Goal: Information Seeking & Learning: Learn about a topic

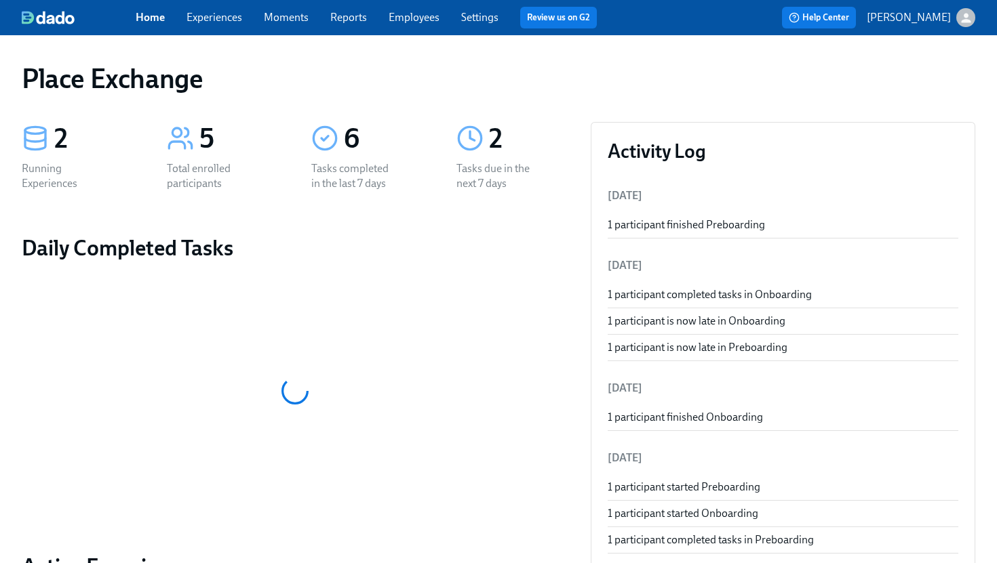
click at [230, 18] on link "Experiences" at bounding box center [214, 17] width 56 height 13
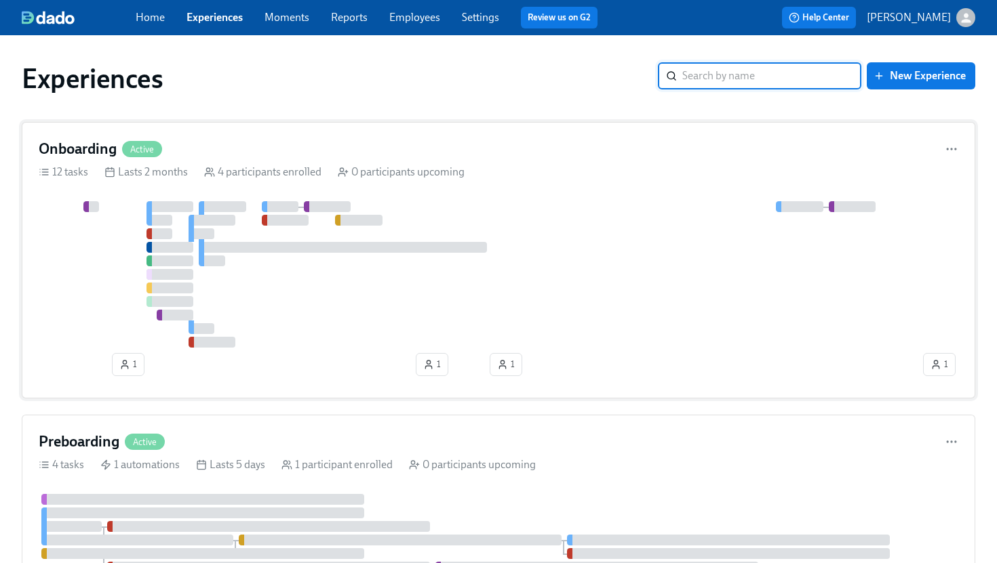
click at [268, 139] on div "Onboarding Active" at bounding box center [498, 149] width 919 height 20
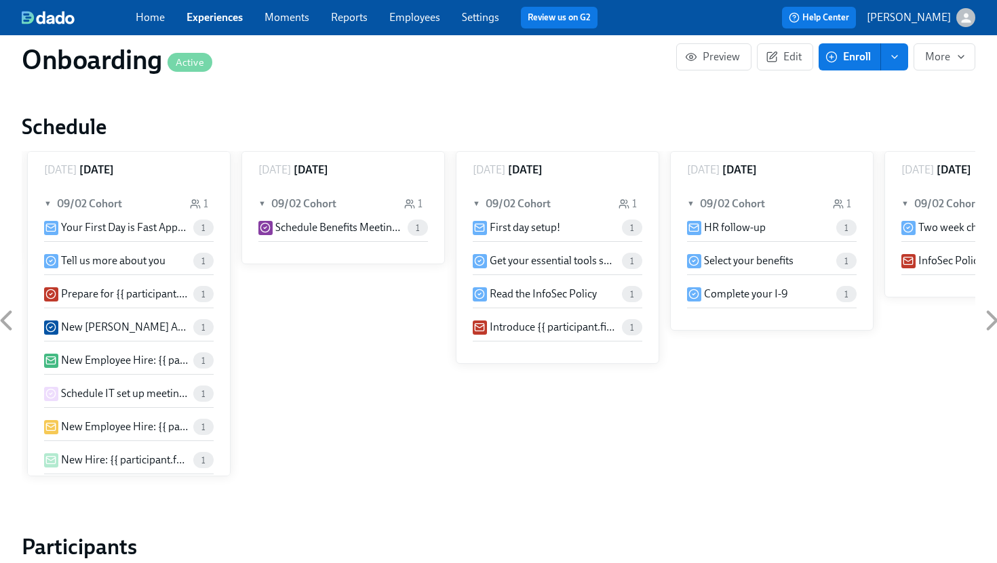
scroll to position [809, 0]
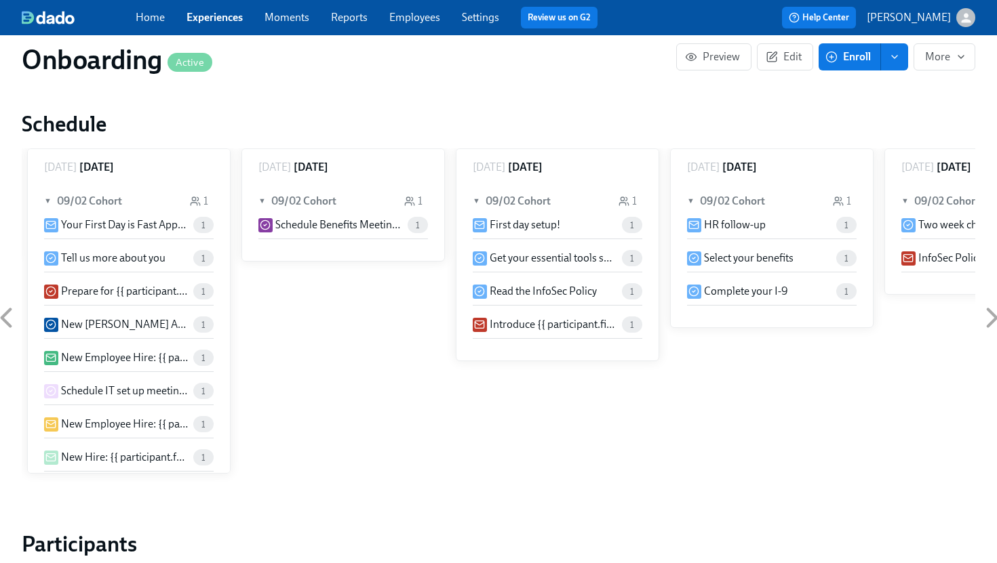
click at [89, 290] on p "Prepare for {{ participant.fullName }}'s First Day." at bounding box center [124, 291] width 127 height 15
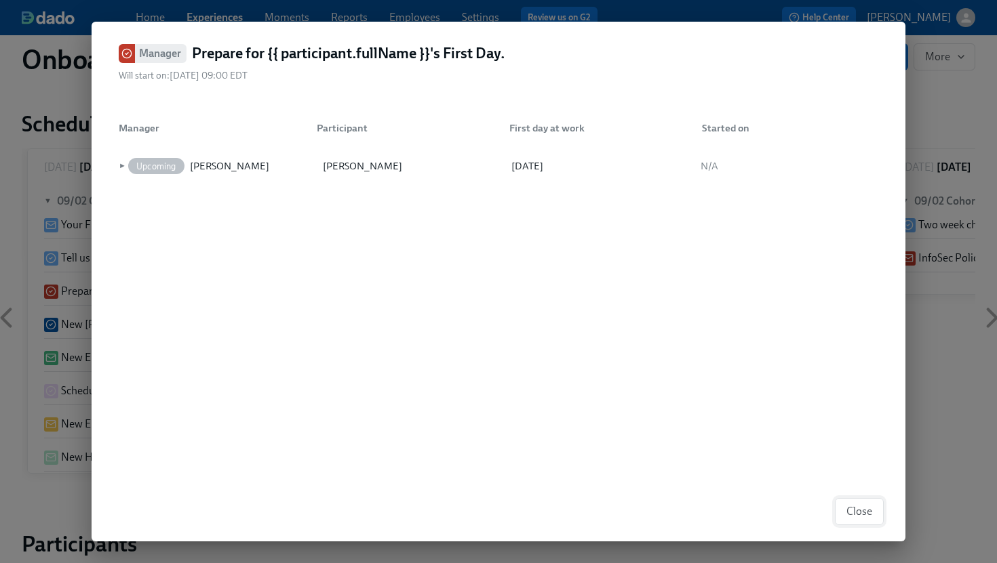
click at [862, 509] on span "Close" at bounding box center [859, 512] width 26 height 14
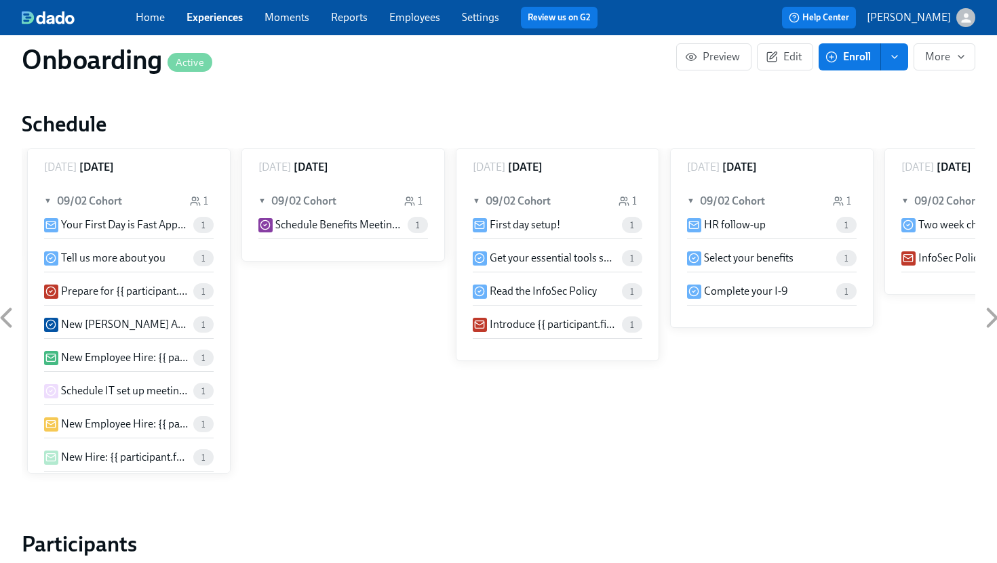
click at [100, 166] on h6 "[DATE]" at bounding box center [96, 167] width 35 height 15
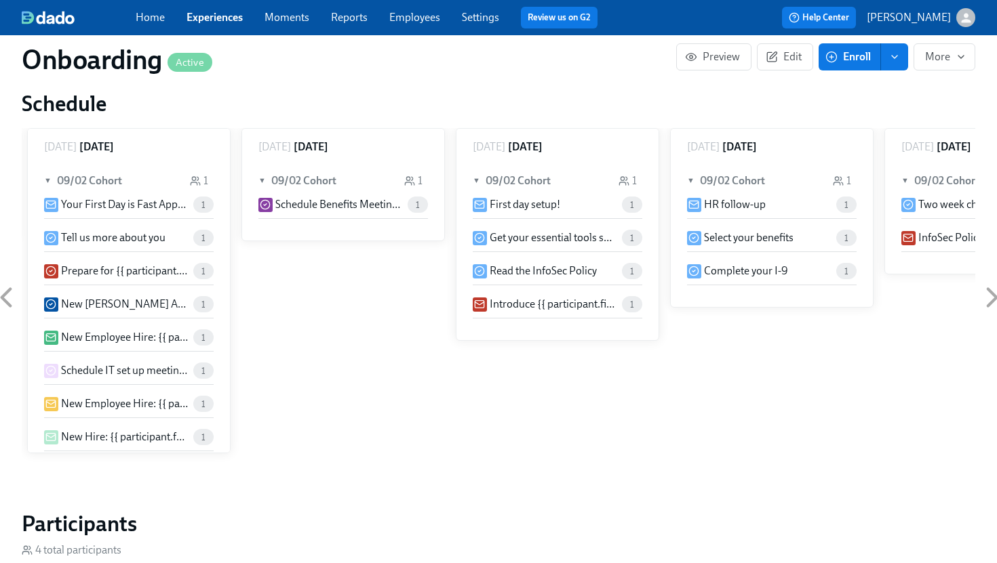
scroll to position [833, 0]
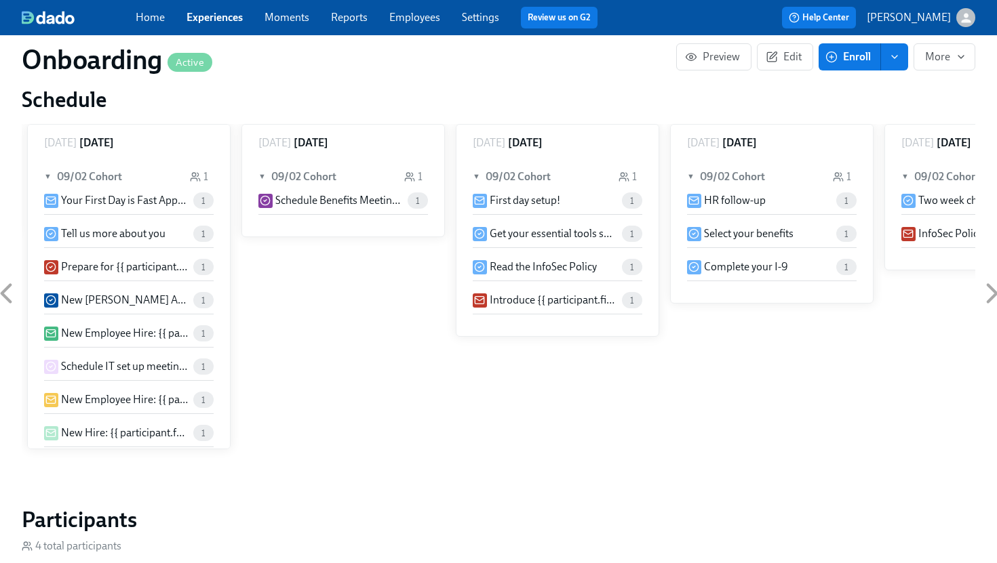
click at [136, 197] on p "Your First Day is Fast Approaching!" at bounding box center [124, 200] width 127 height 15
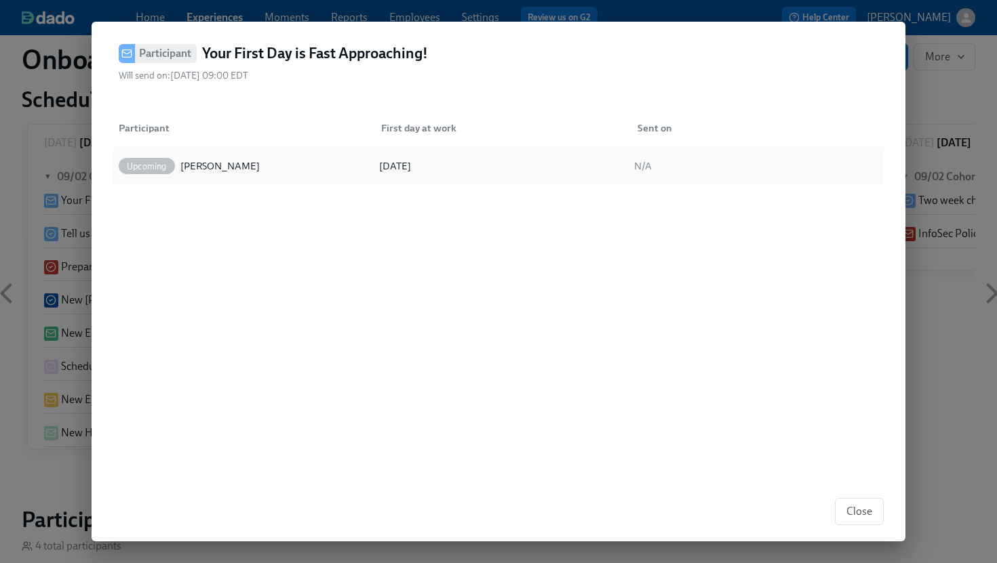
click at [411, 161] on div "[DATE]" at bounding box center [395, 166] width 32 height 16
click at [864, 510] on span "Close" at bounding box center [859, 512] width 26 height 14
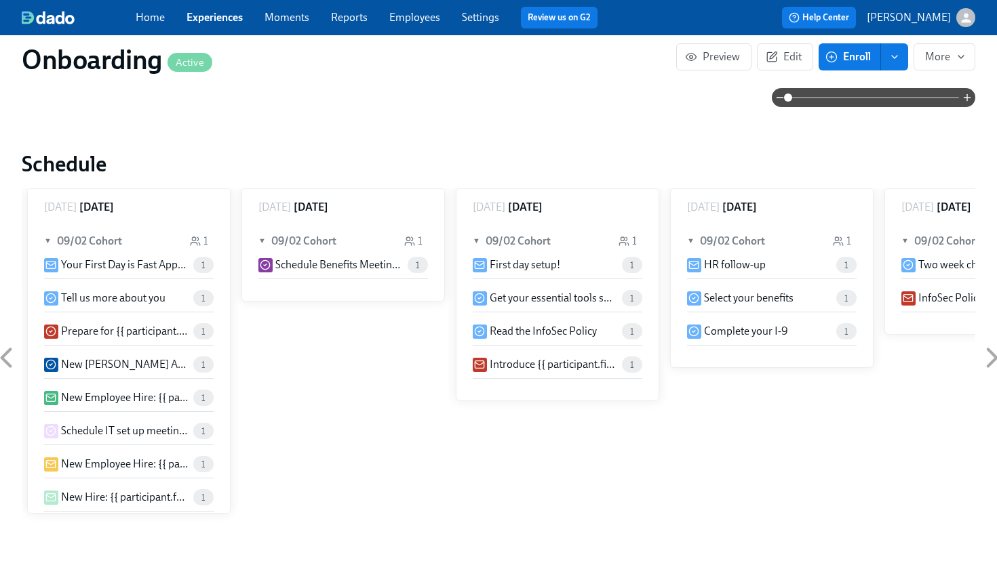
scroll to position [735, 0]
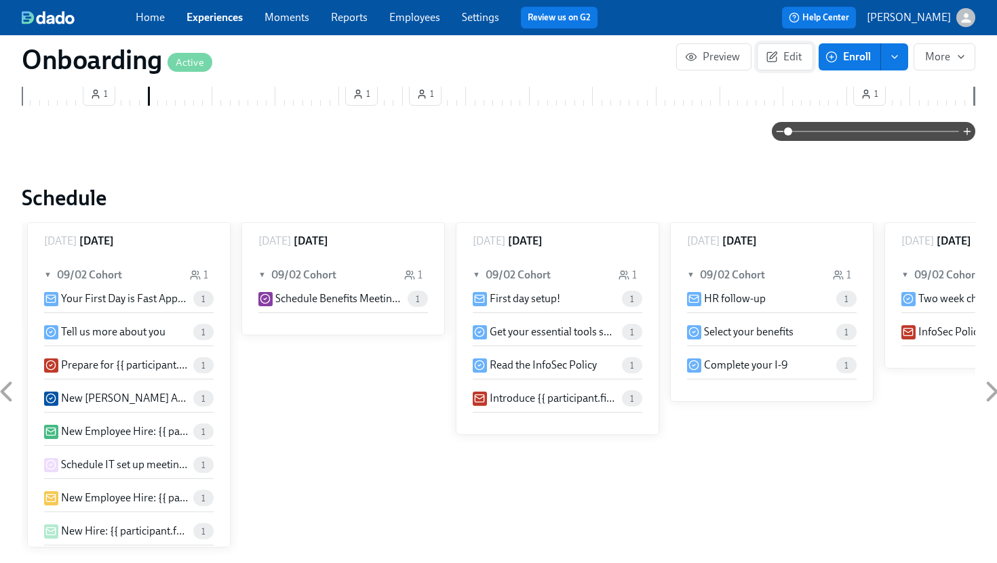
click at [795, 56] on span "Edit" at bounding box center [784, 57] width 33 height 14
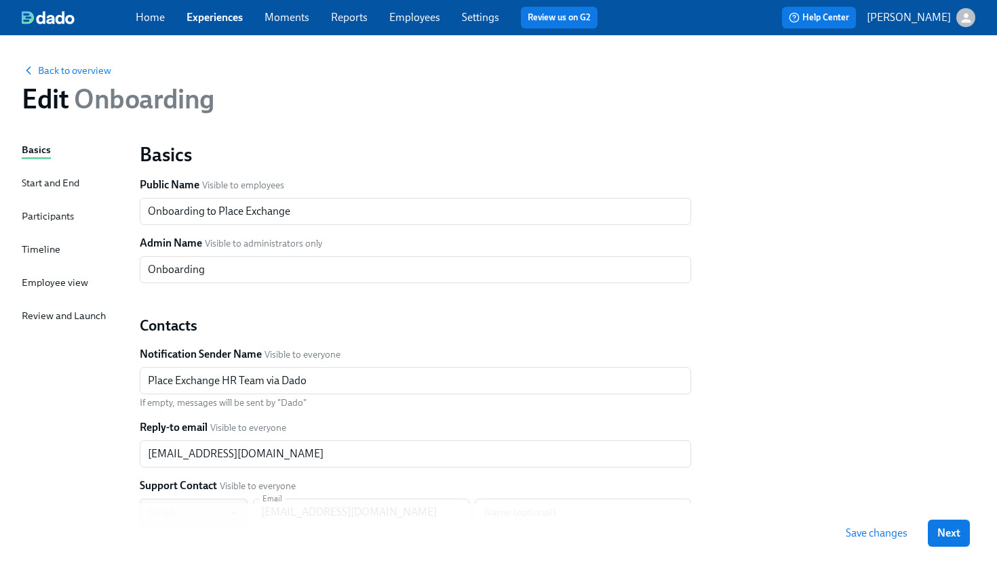
click at [46, 245] on div "Timeline" at bounding box center [41, 249] width 39 height 15
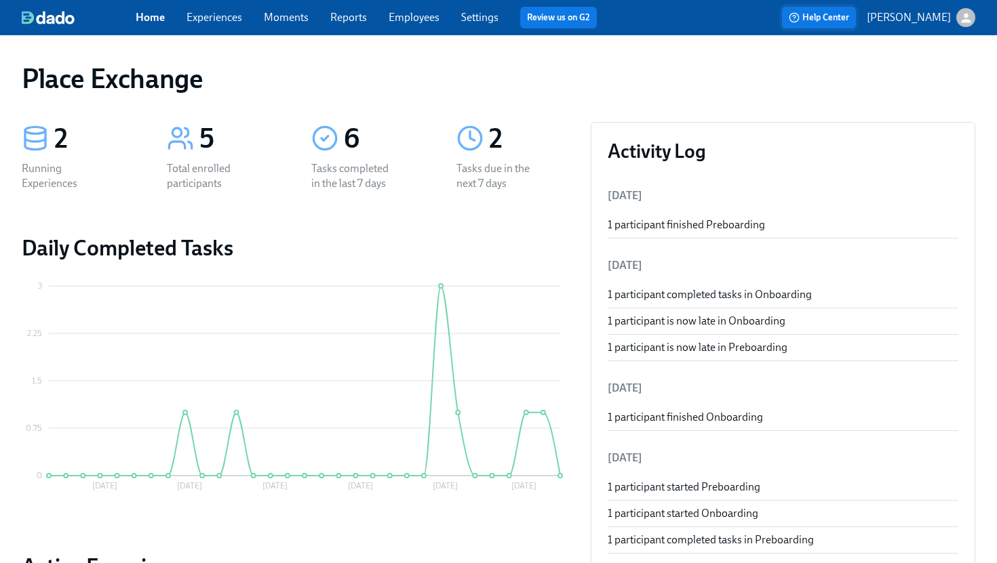
click at [845, 13] on span "Help Center" at bounding box center [818, 18] width 60 height 14
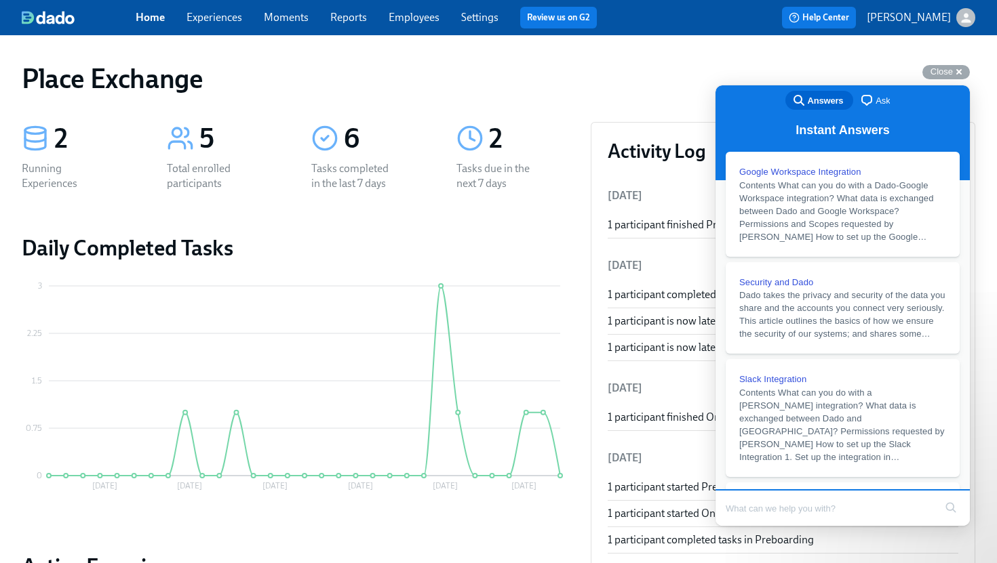
click at [798, 506] on input "Search Doc articles" at bounding box center [829, 508] width 209 height 28
type input "c"
click at [880, 98] on span "Ask" at bounding box center [882, 101] width 14 height 14
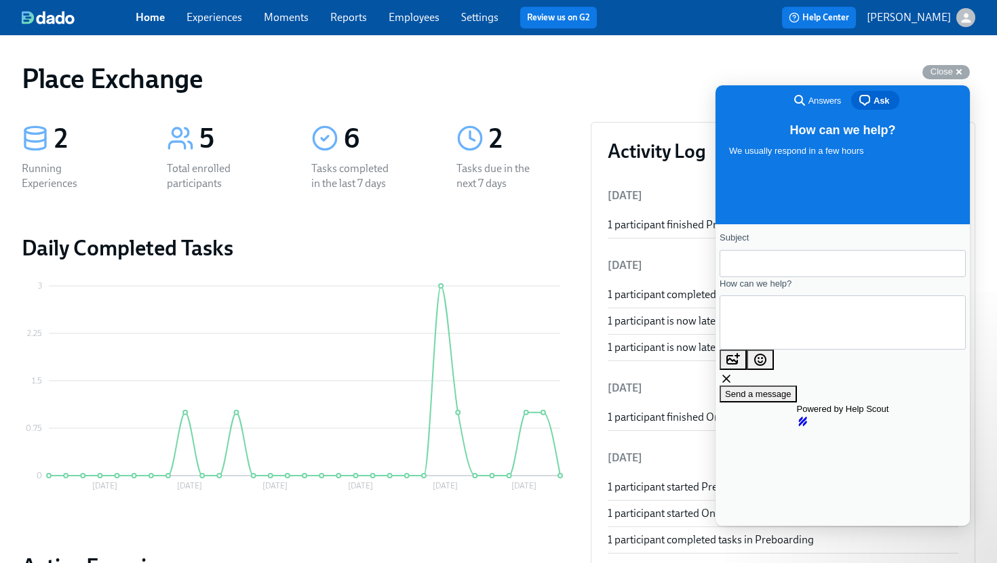
click at [800, 269] on input "Subject" at bounding box center [842, 264] width 224 height 24
click at [830, 102] on span "Answers" at bounding box center [824, 101] width 33 height 14
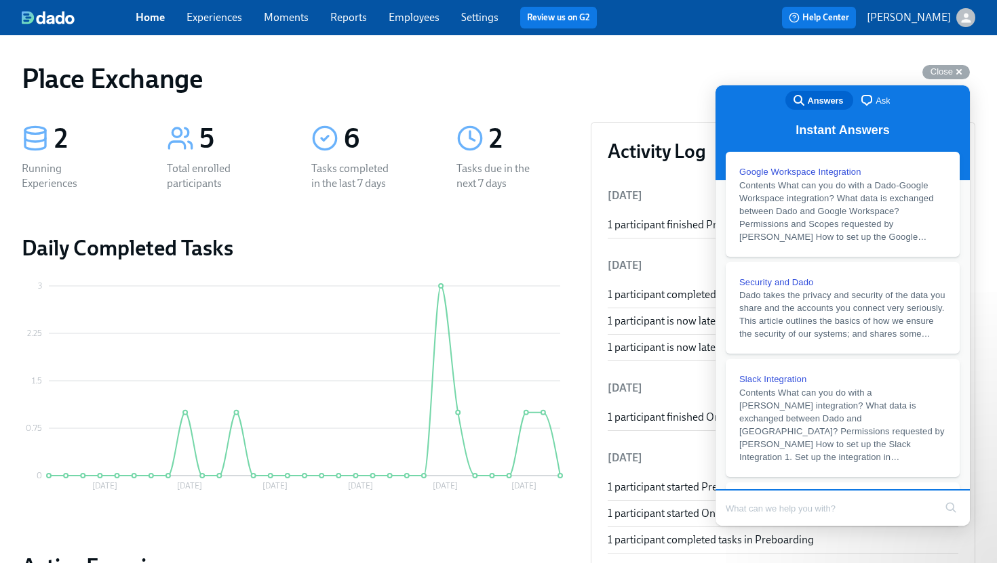
type input "h"
type input "can I trigger an email or task to be sent early for one person?"
click button "search" at bounding box center [951, 508] width 22 height 22
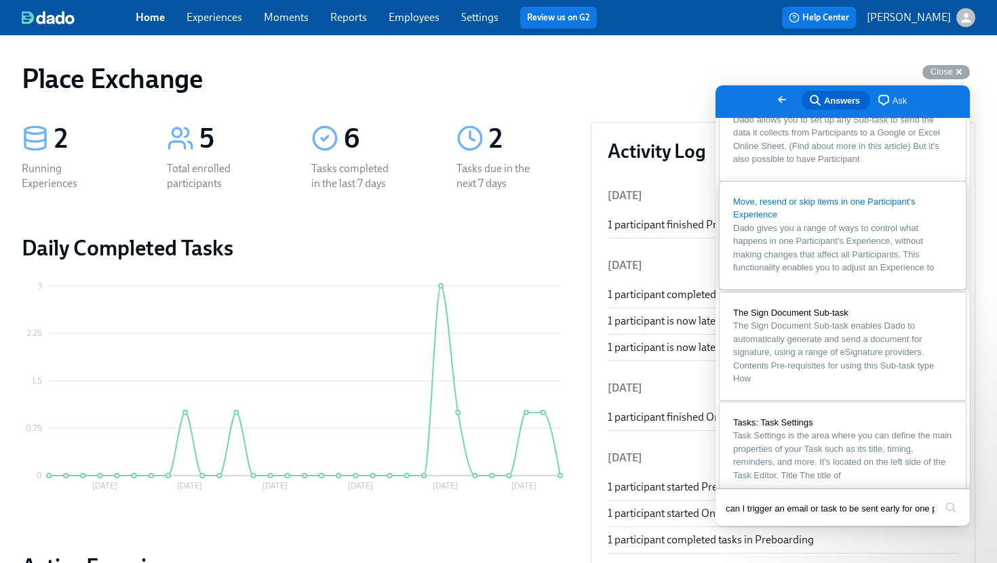
scroll to position [400, 0]
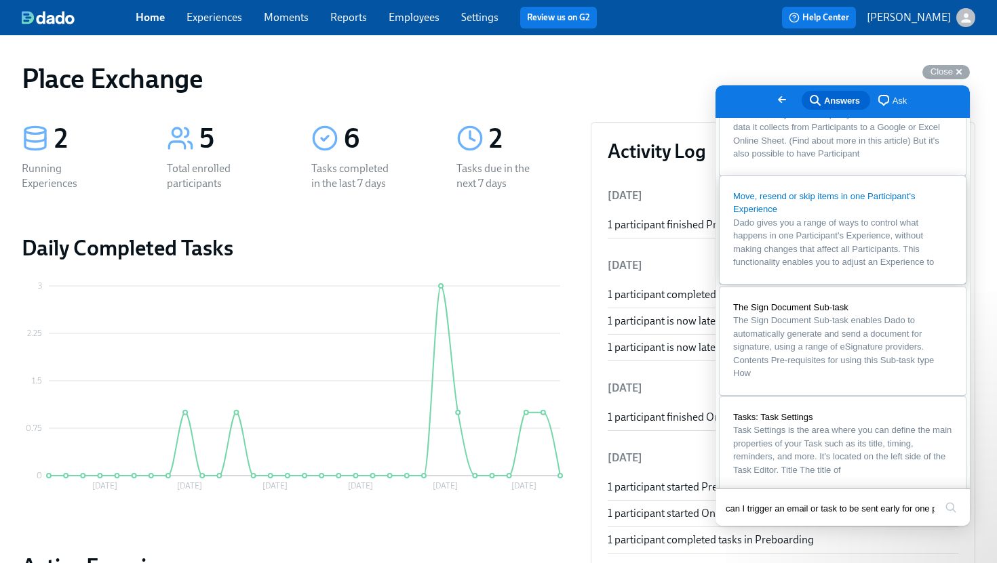
click at [838, 216] on div "Move, resend or skip items in one Participant's Experience" at bounding box center [842, 203] width 219 height 26
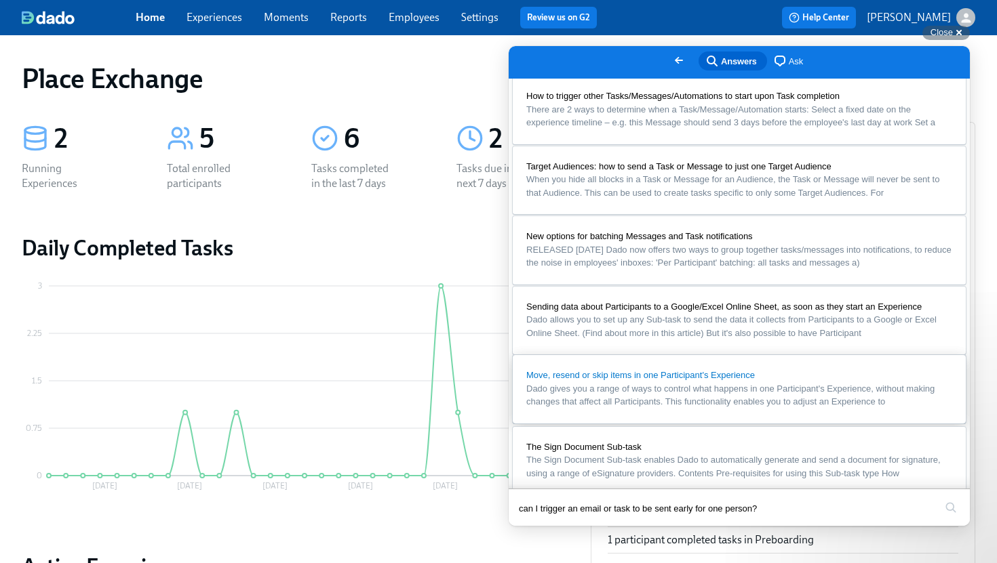
scroll to position [0, 0]
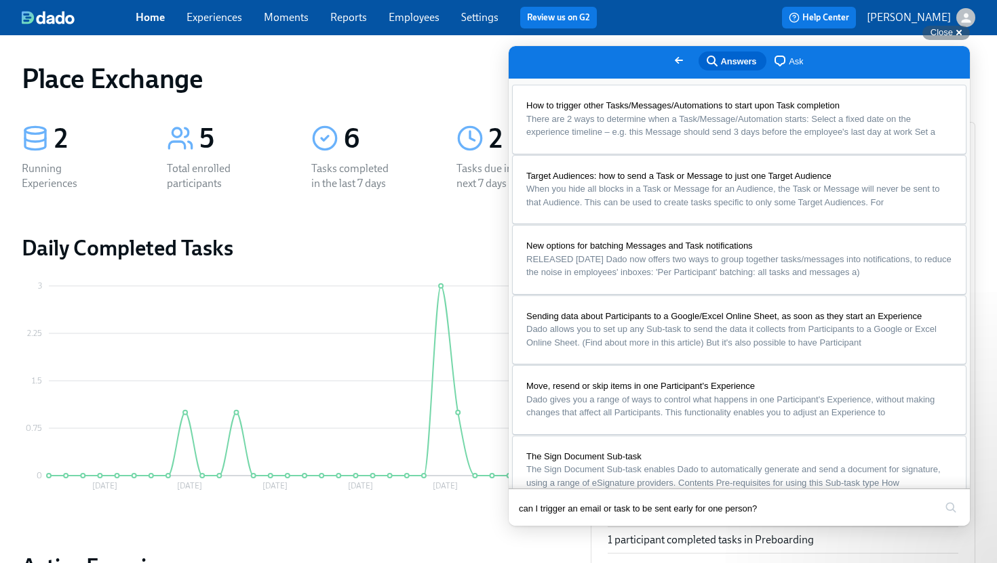
click at [426, 218] on div "2 Running Experiences 5 Total enrolled participants 6 Tasks completed in the la…" at bounding box center [295, 416] width 569 height 611
click at [429, 212] on div "2 Running Experiences 5 Total enrolled participants 6 Tasks completed in the la…" at bounding box center [295, 416] width 569 height 611
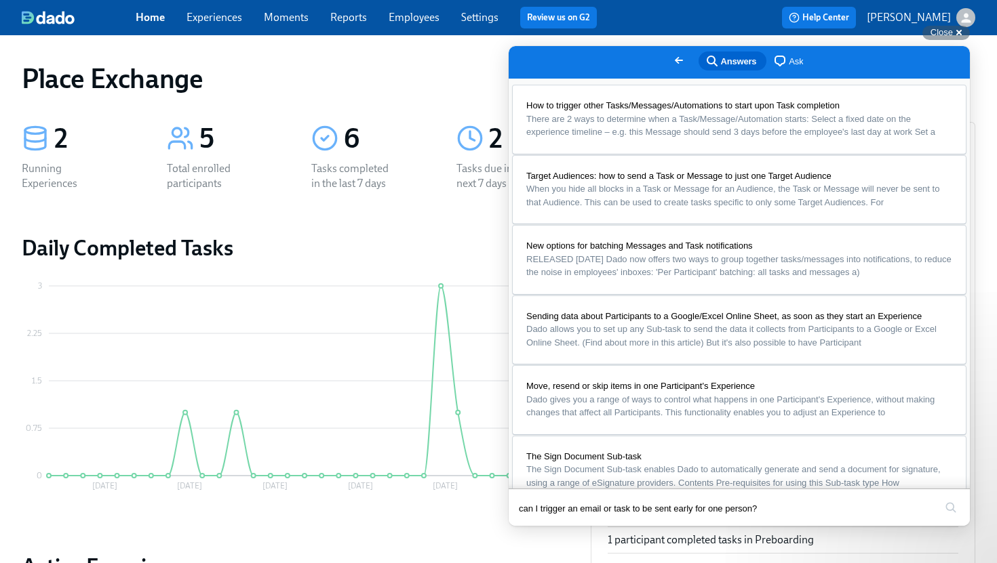
click at [238, 16] on link "Experiences" at bounding box center [214, 17] width 56 height 13
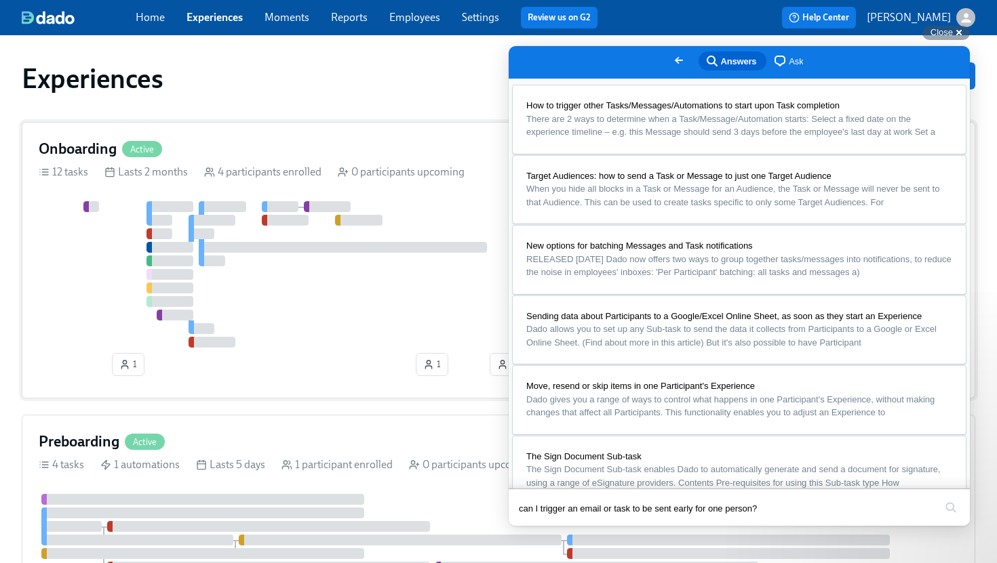
click at [255, 138] on div "Onboarding Active 12 tasks Lasts 2 months 4 participants enrolled 0 participant…" at bounding box center [498, 260] width 953 height 277
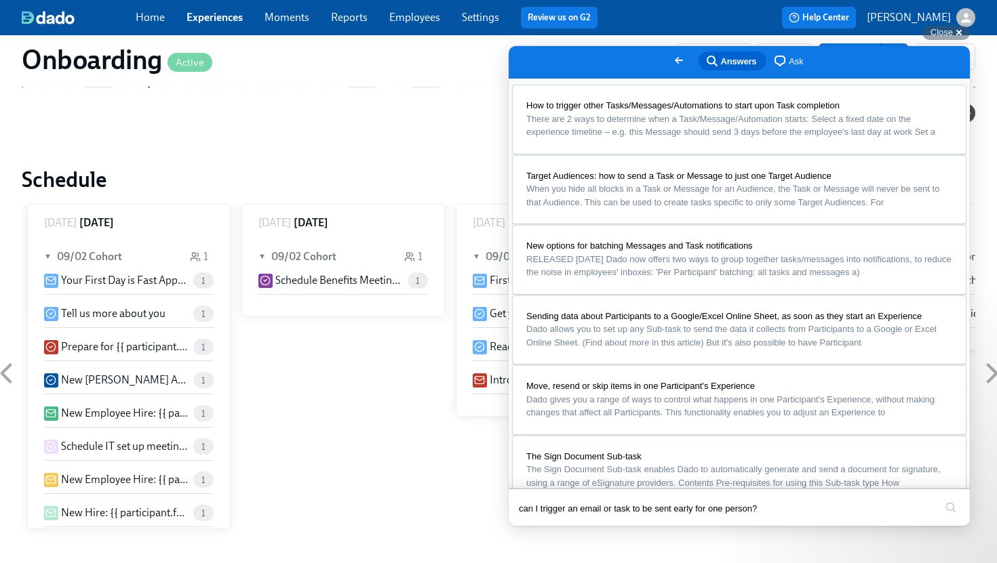
scroll to position [772, 0]
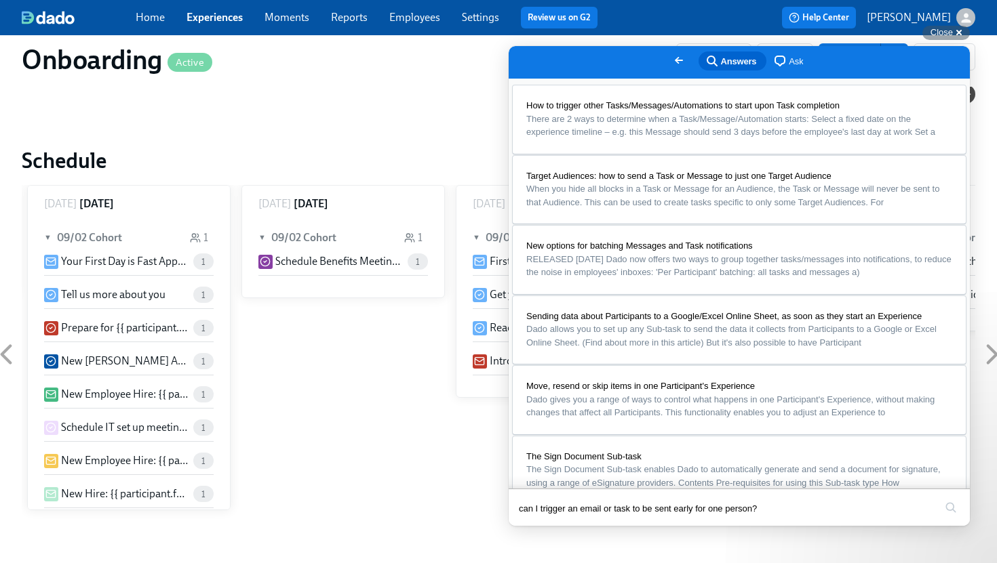
click at [126, 260] on p "Your First Day is Fast Approaching!" at bounding box center [124, 261] width 127 height 15
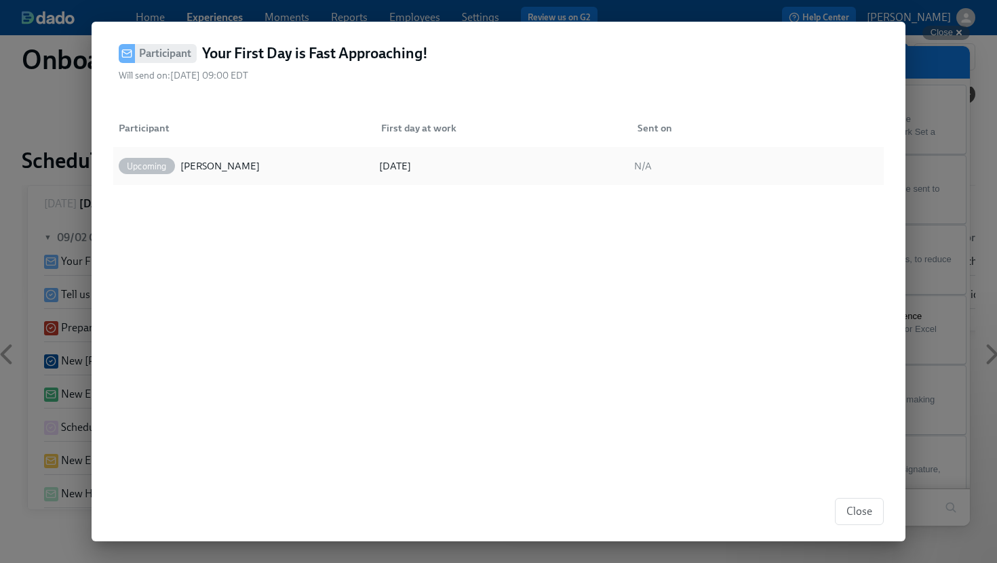
click at [283, 166] on div "Upcoming Natasha Clarke" at bounding box center [243, 166] width 255 height 27
click at [266, 165] on icon at bounding box center [268, 165] width 4 height 4
click at [165, 163] on span "Upcoming" at bounding box center [147, 166] width 56 height 10
click at [865, 511] on span "Close" at bounding box center [859, 512] width 26 height 14
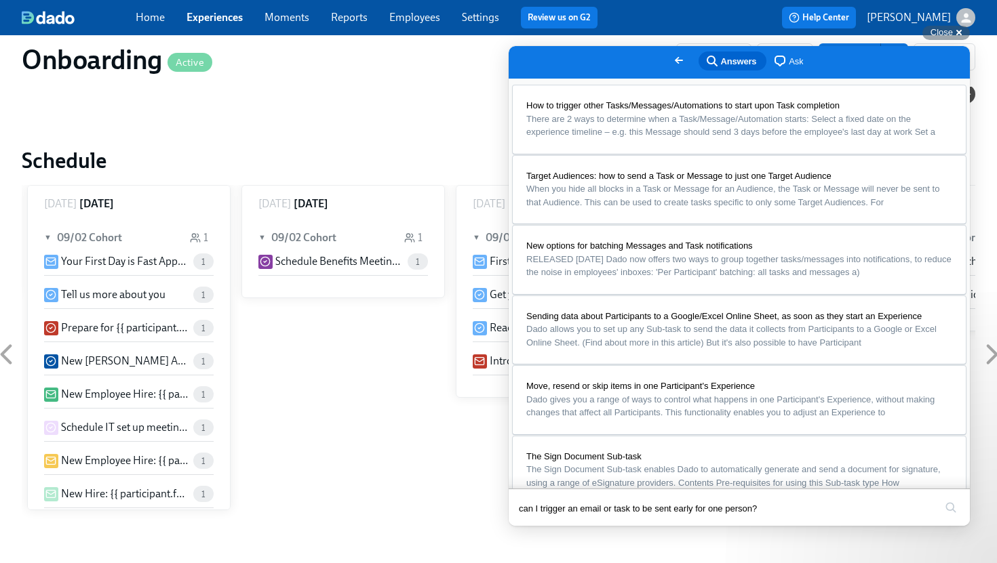
click at [114, 198] on h6 "[DATE]" at bounding box center [96, 204] width 35 height 15
click at [47, 237] on span "▼" at bounding box center [48, 237] width 9 height 15
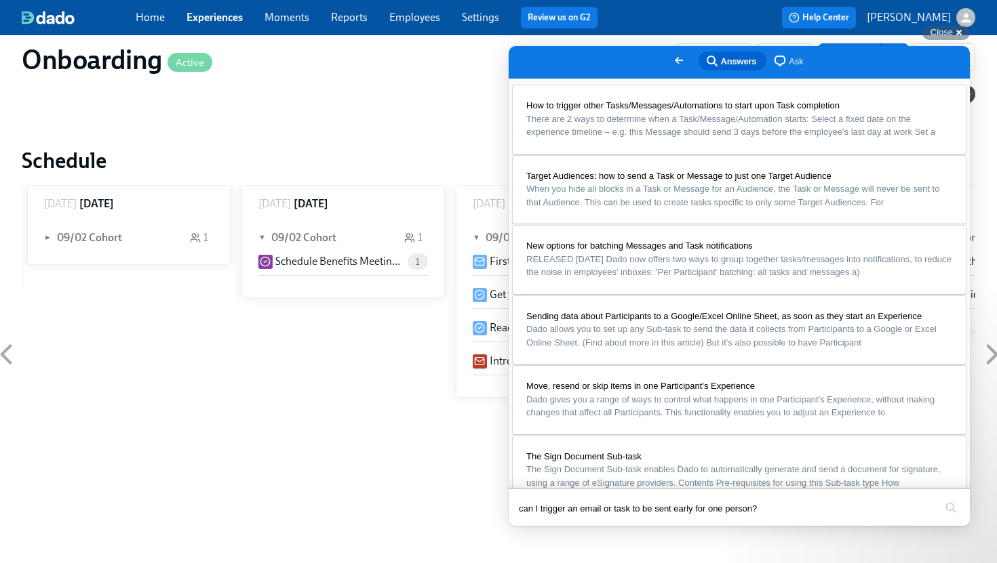
click at [47, 237] on span "►" at bounding box center [48, 237] width 9 height 15
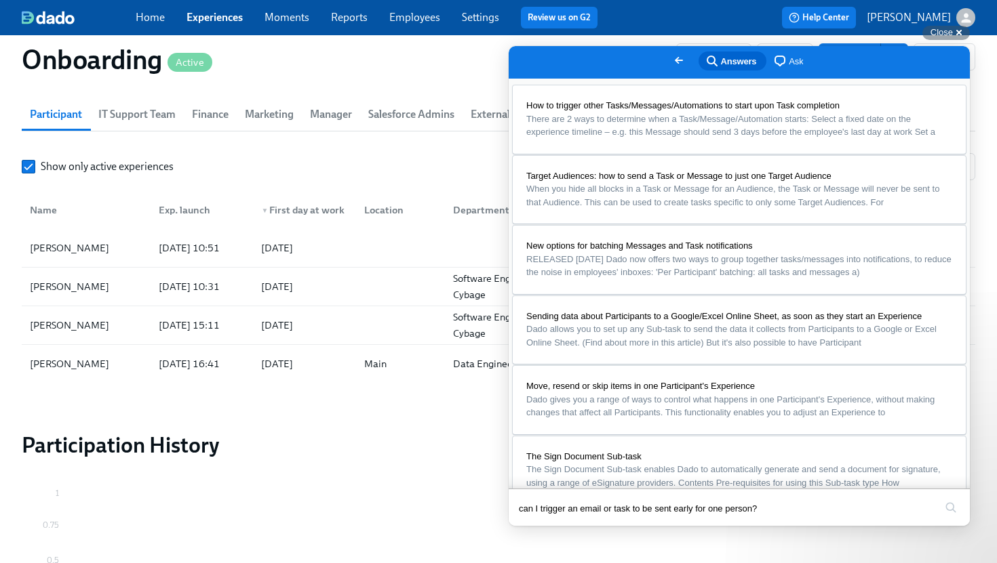
scroll to position [1302, 0]
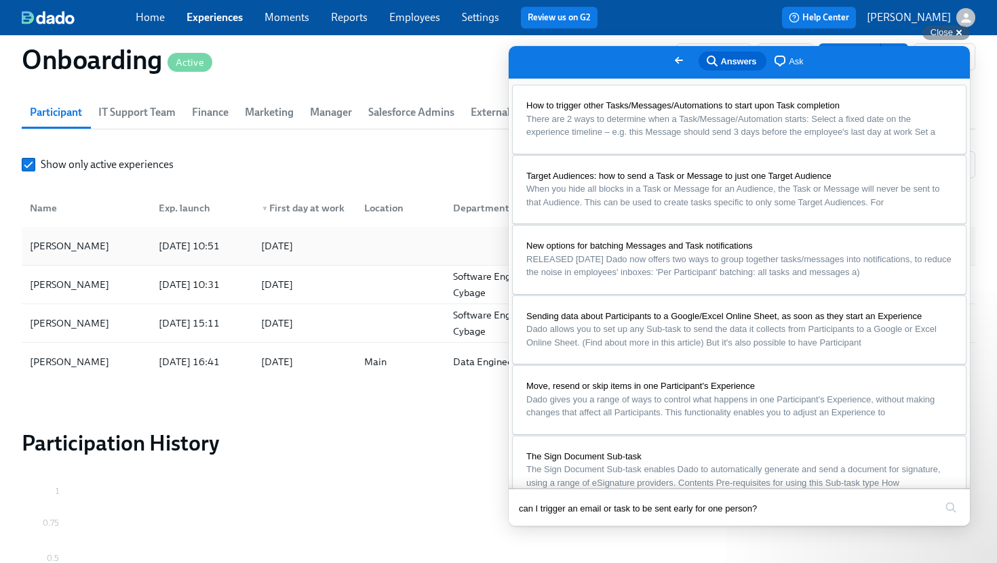
click at [64, 247] on div "[PERSON_NAME]" at bounding box center [69, 246] width 90 height 16
